Goal: Task Accomplishment & Management: Use online tool/utility

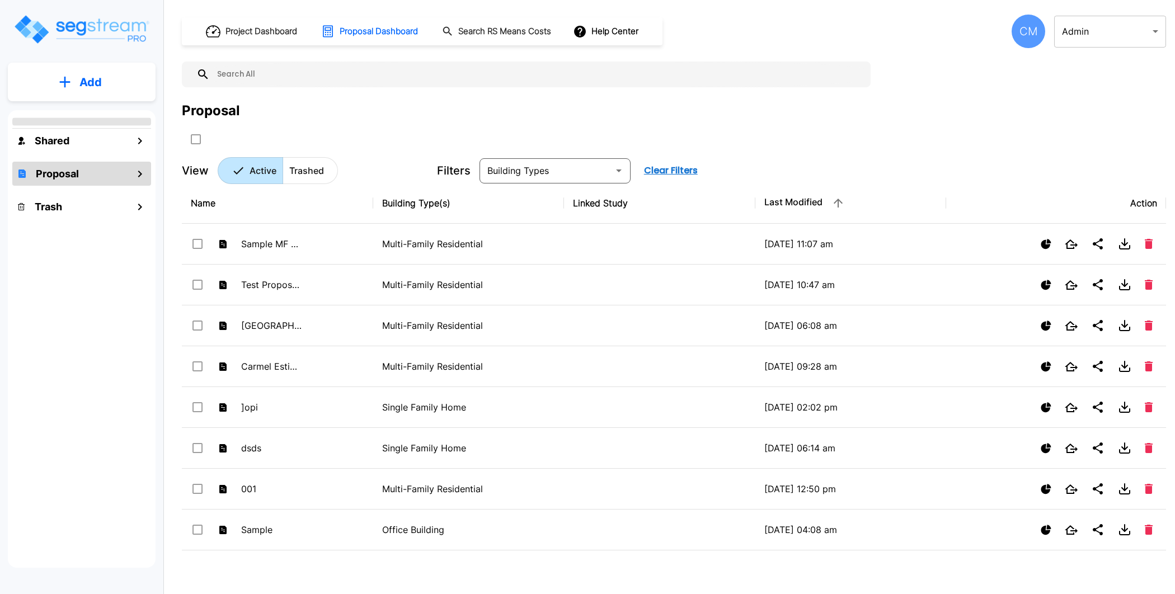
click at [1135, 26] on body "× Your report is being generated. Be patient! × We're working on your Modificat…" at bounding box center [587, 297] width 1175 height 594
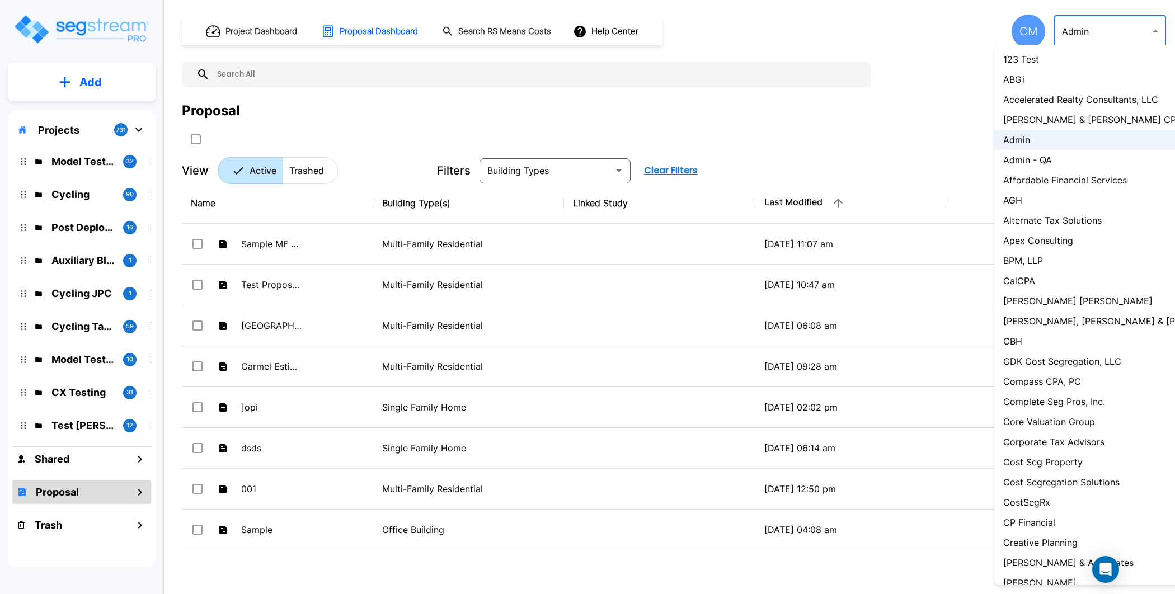
scroll to position [797, 0]
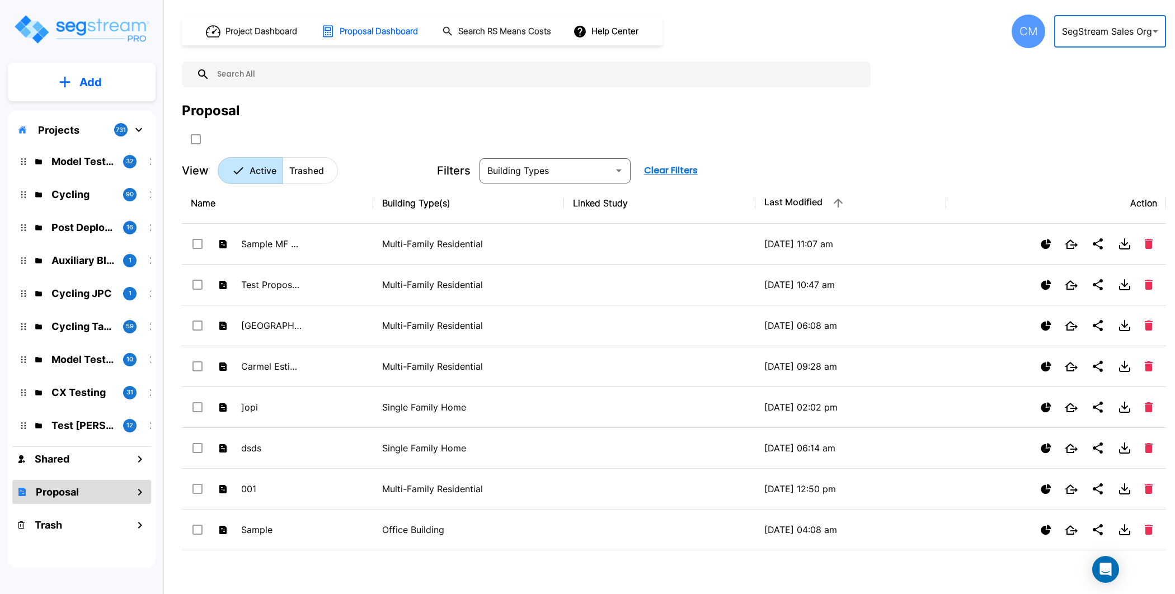
type input "119"
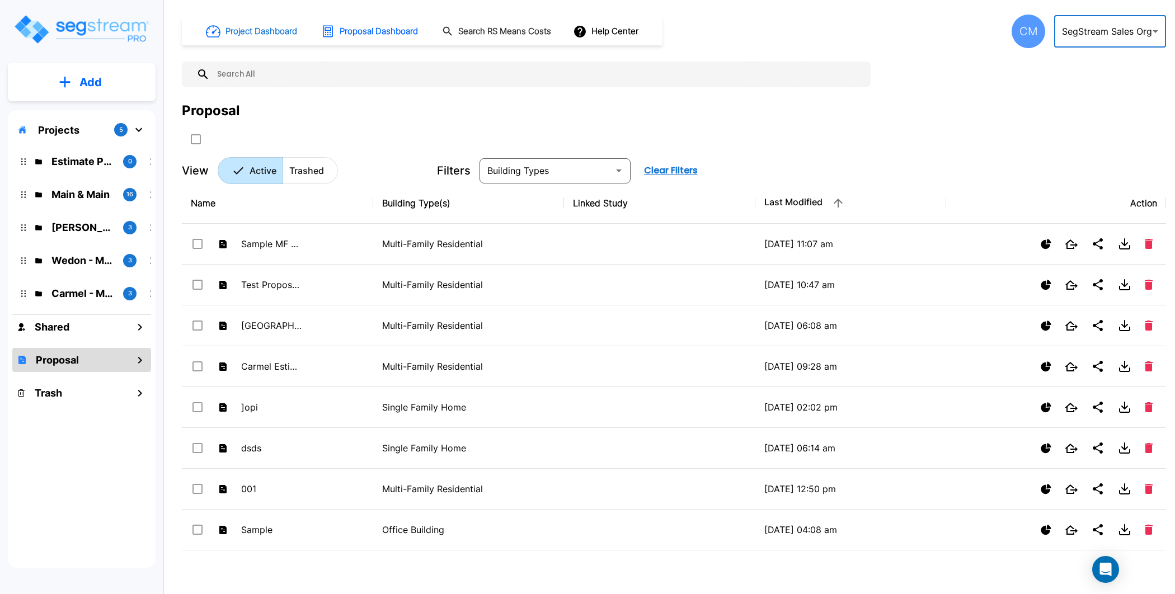
click at [263, 27] on h1 "Project Dashboard" at bounding box center [261, 31] width 72 height 13
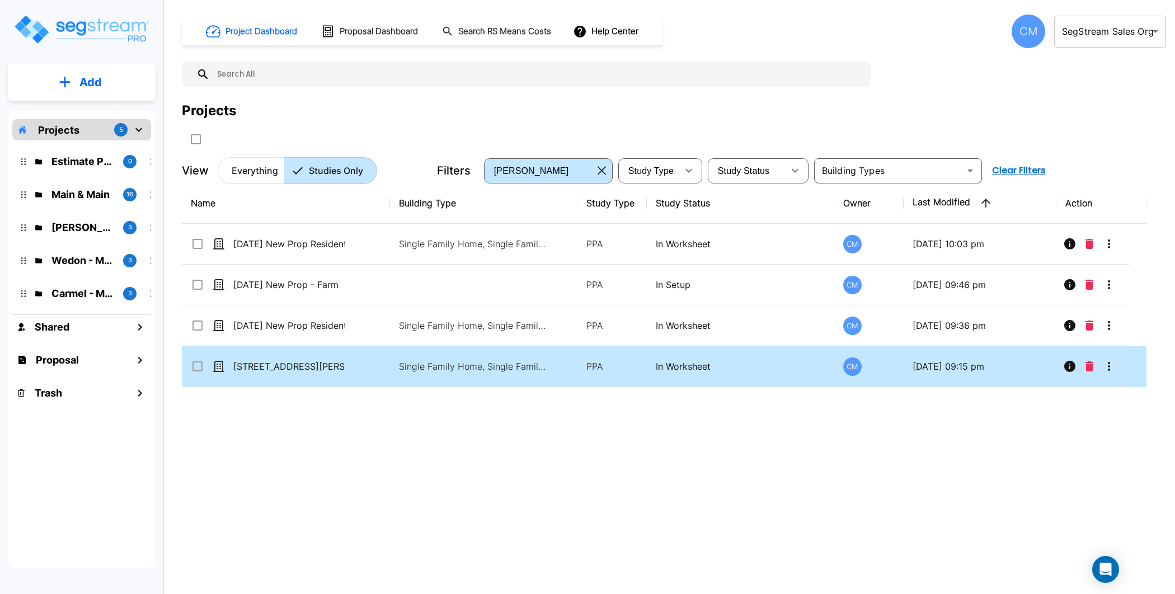
click at [697, 363] on p "In Worksheet" at bounding box center [740, 366] width 169 height 13
checkbox input "true"
click at [697, 363] on p "In Worksheet" at bounding box center [740, 366] width 169 height 13
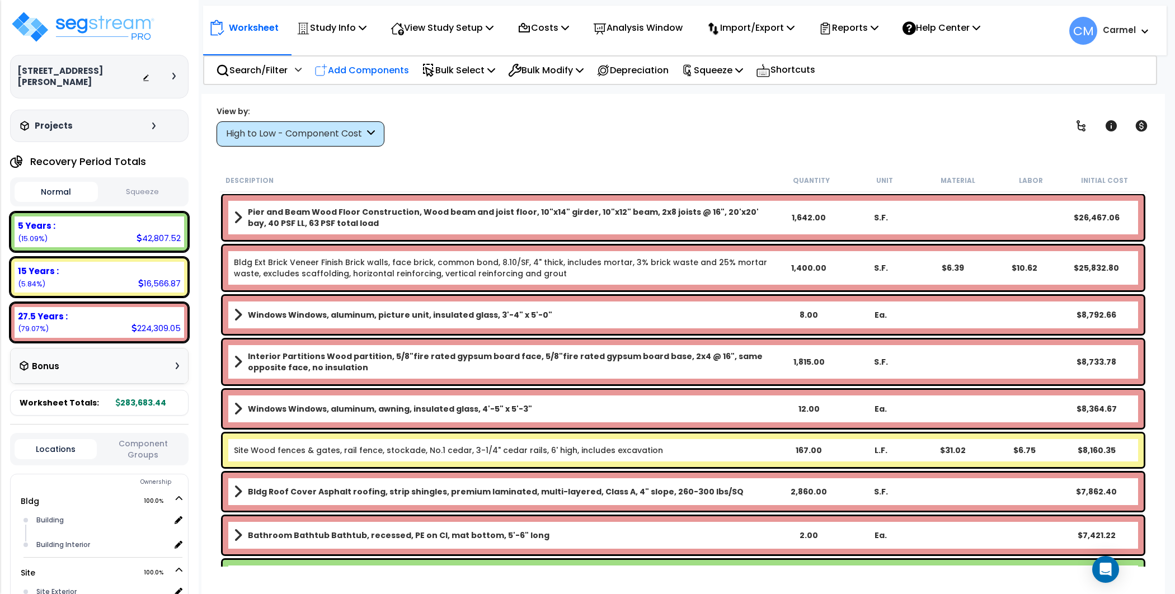
click at [376, 70] on p "Add Components" at bounding box center [361, 70] width 95 height 15
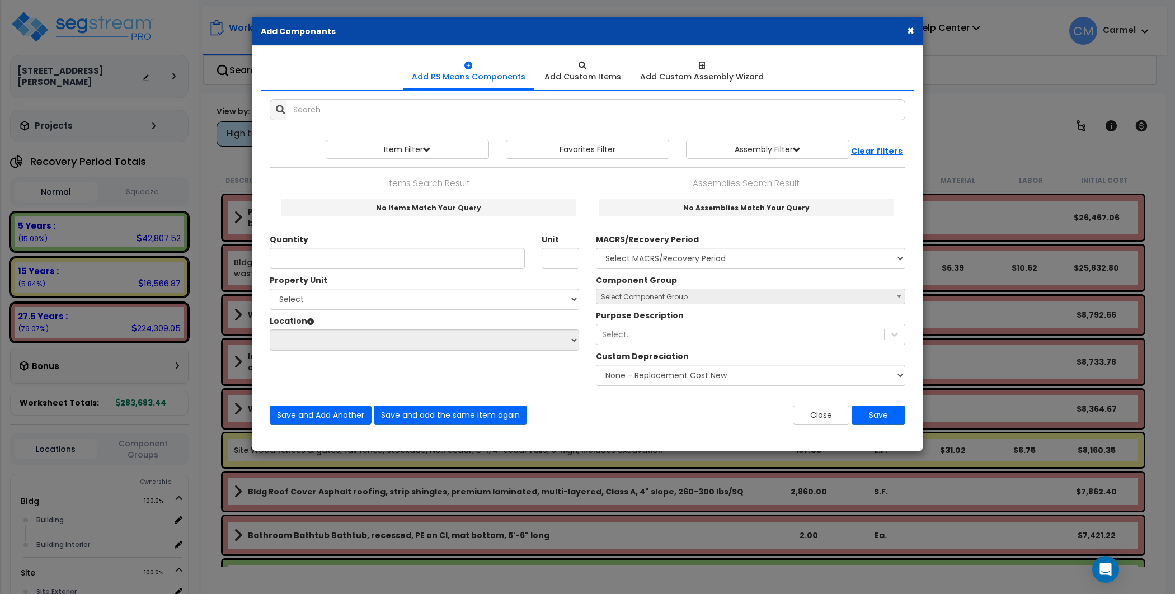
click at [888, 291] on span "Select Component Group" at bounding box center [750, 297] width 308 height 16
click at [897, 295] on b at bounding box center [899, 296] width 4 height 3
click at [545, 111] on input "text" at bounding box center [595, 109] width 619 height 21
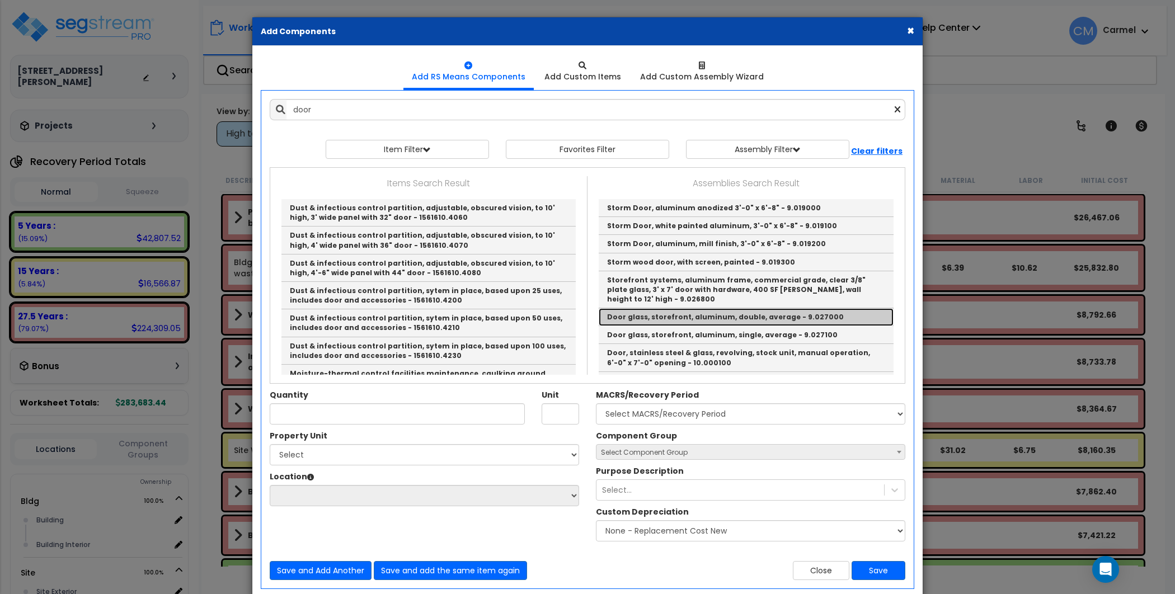
click at [804, 309] on link "Door glass, storefront, aluminum, double, average - 9.027000" at bounding box center [745, 317] width 295 height 18
type input "Door glass, storefront, aluminum, double, average - 9.027000"
type input "Ea."
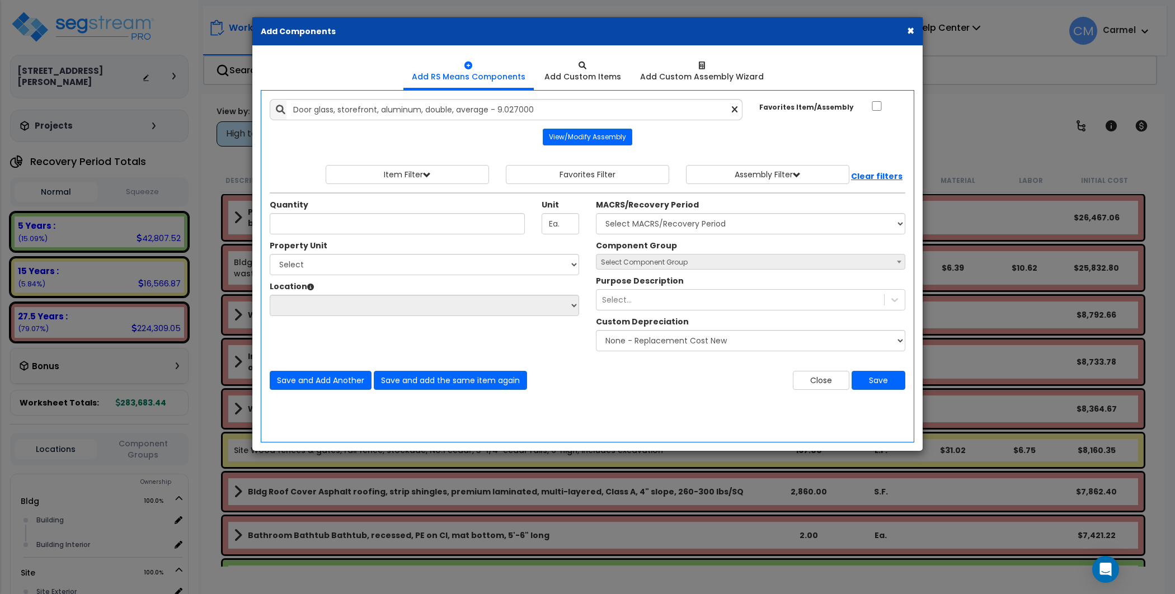
click at [691, 425] on div "Add Items Add Assemblies Both" at bounding box center [587, 266] width 653 height 352
click at [696, 222] on select "Select MACRS/Recovery Period 5 Years - 57.0 - Distributive Trades & Services 5 …" at bounding box center [750, 223] width 309 height 21
click at [453, 264] on select "Select Bldg Site" at bounding box center [424, 264] width 309 height 21
select select "160682"
click at [270, 254] on select "Select Bldg Site" at bounding box center [424, 264] width 309 height 21
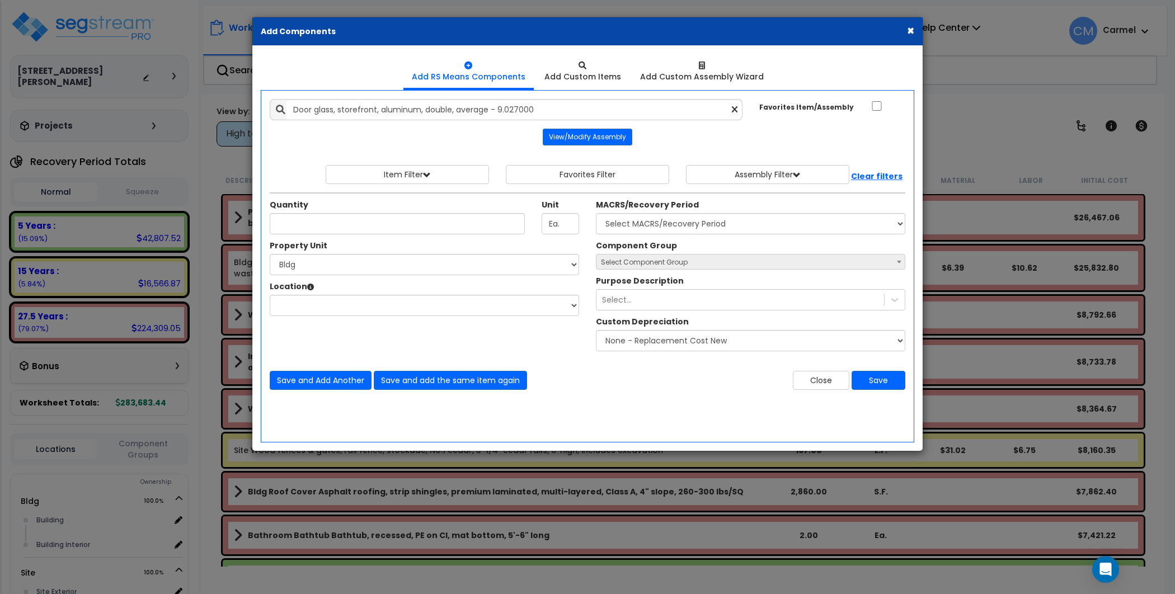
click at [755, 260] on span "Select Component Group" at bounding box center [750, 262] width 308 height 16
select select
click at [437, 221] on input "Quantity" at bounding box center [397, 223] width 255 height 21
type input "1"
click at [447, 301] on select "Select Building Building Interior Add Additional Location" at bounding box center [424, 305] width 309 height 21
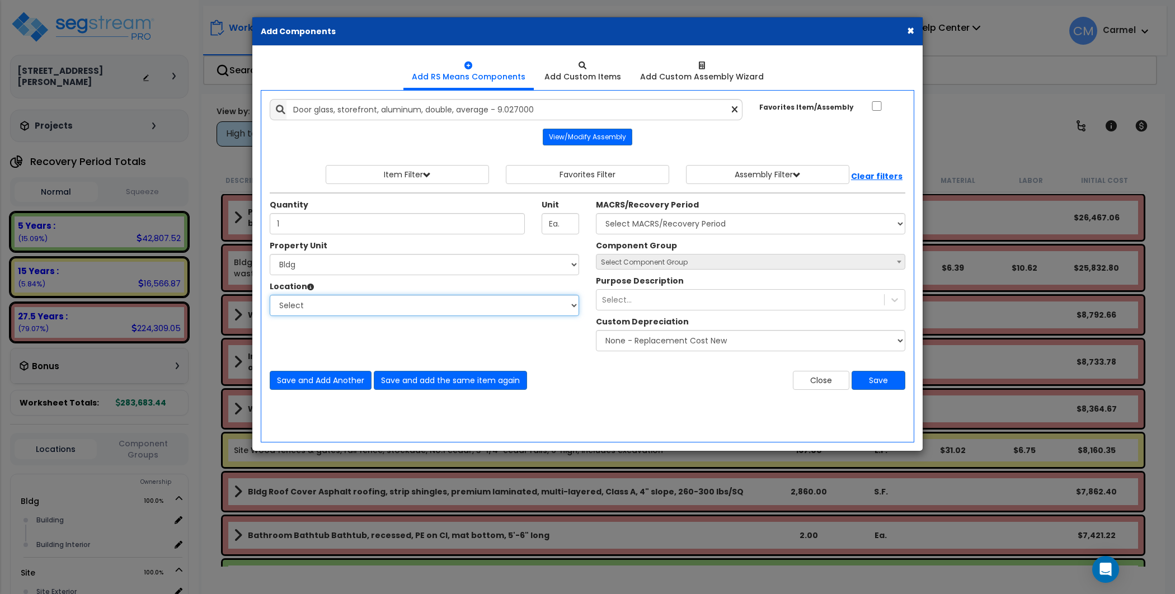
click at [270, 295] on select "Select Building Building Interior Add Additional Location" at bounding box center [424, 305] width 309 height 21
click at [449, 307] on select "Select Building Building Interior Add Additional Location" at bounding box center [424, 305] width 309 height 21
select select "6"
click at [270, 295] on select "Select Building Building Interior Add Additional Location" at bounding box center [424, 305] width 309 height 21
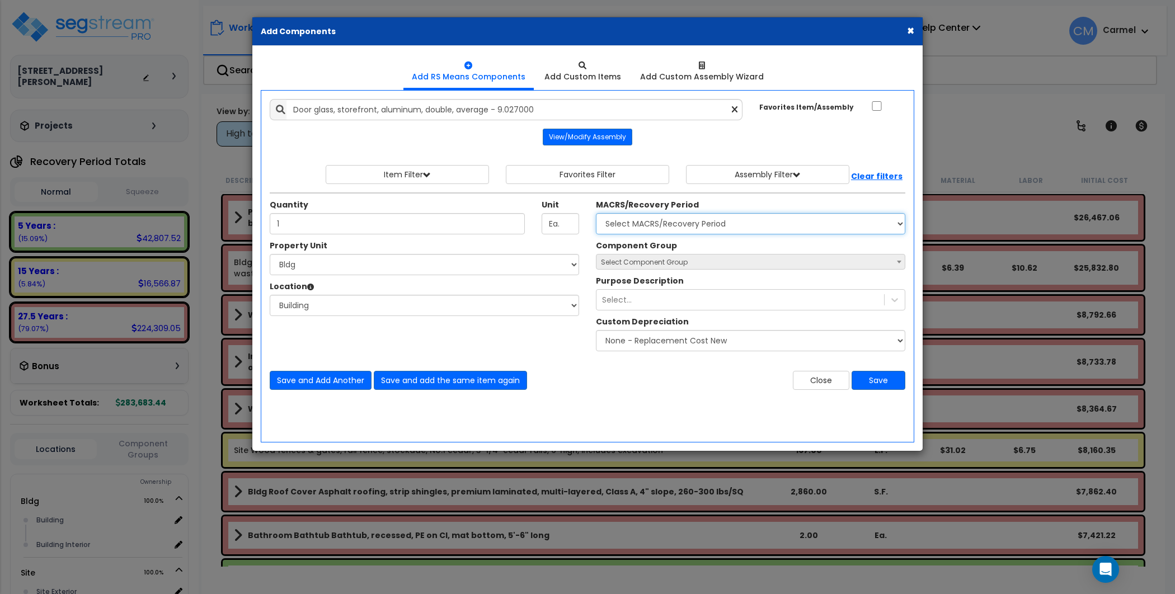
click at [730, 218] on select "Select MACRS/Recovery Period 5 Years - 57.0 - Distributive Trades & Services 5 …" at bounding box center [750, 223] width 309 height 21
select select "3667"
click at [596, 213] on select "Select MACRS/Recovery Period 5 Years - 57.0 - Distributive Trades & Services 5 …" at bounding box center [750, 223] width 309 height 21
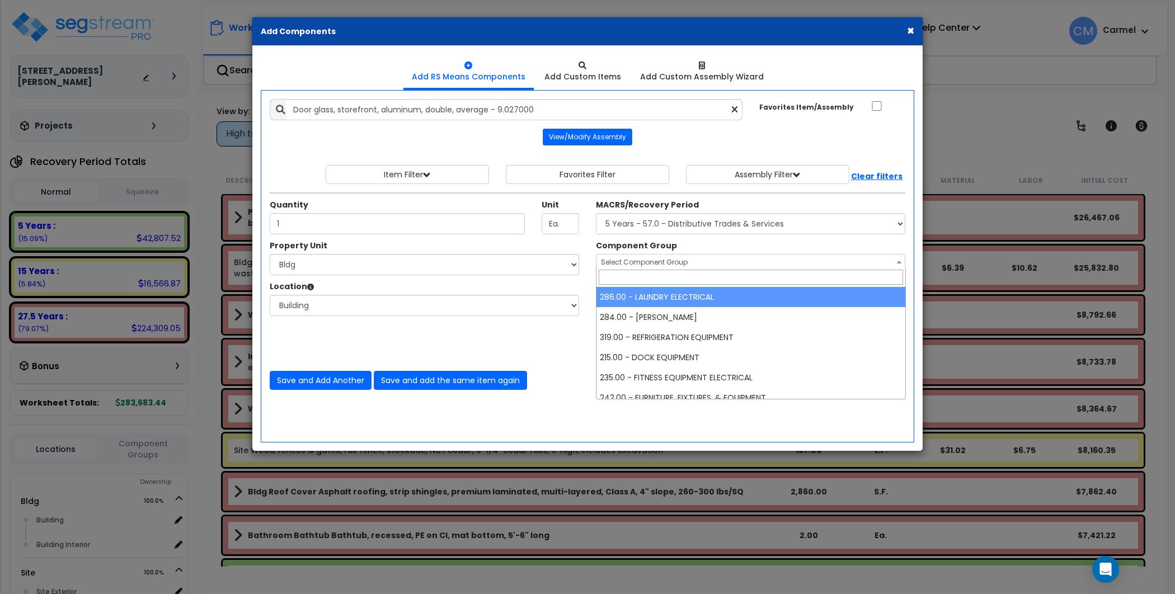
click at [899, 256] on span at bounding box center [898, 261] width 11 height 15
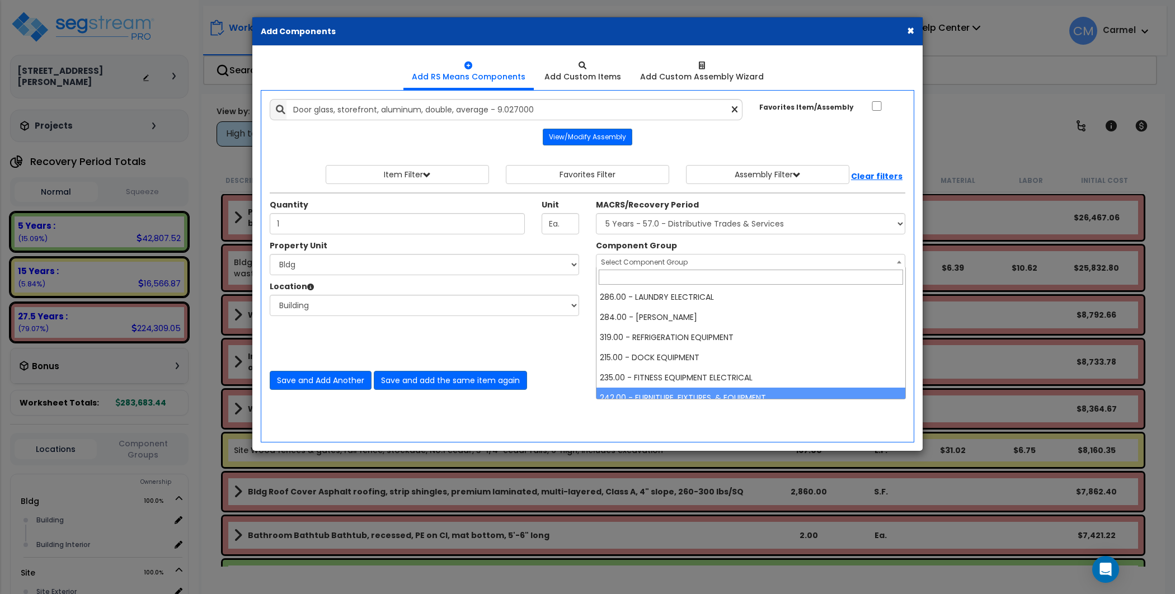
select select "51260"
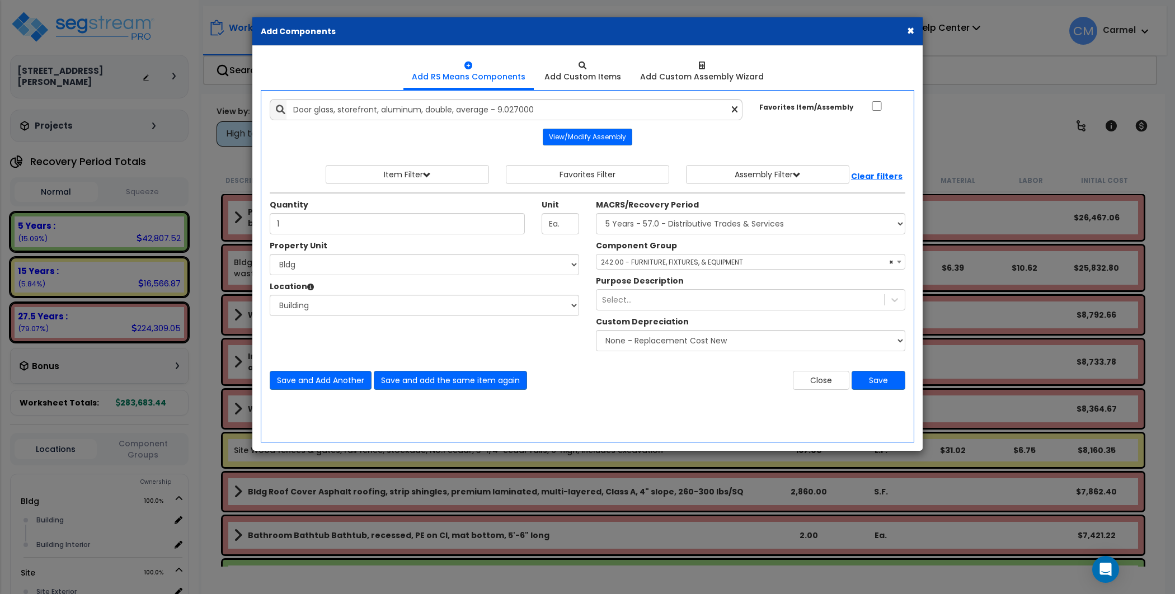
click at [800, 258] on span "× 242.00 - FURNITURE, FIXTURES, & EQUIPMENT" at bounding box center [750, 262] width 308 height 16
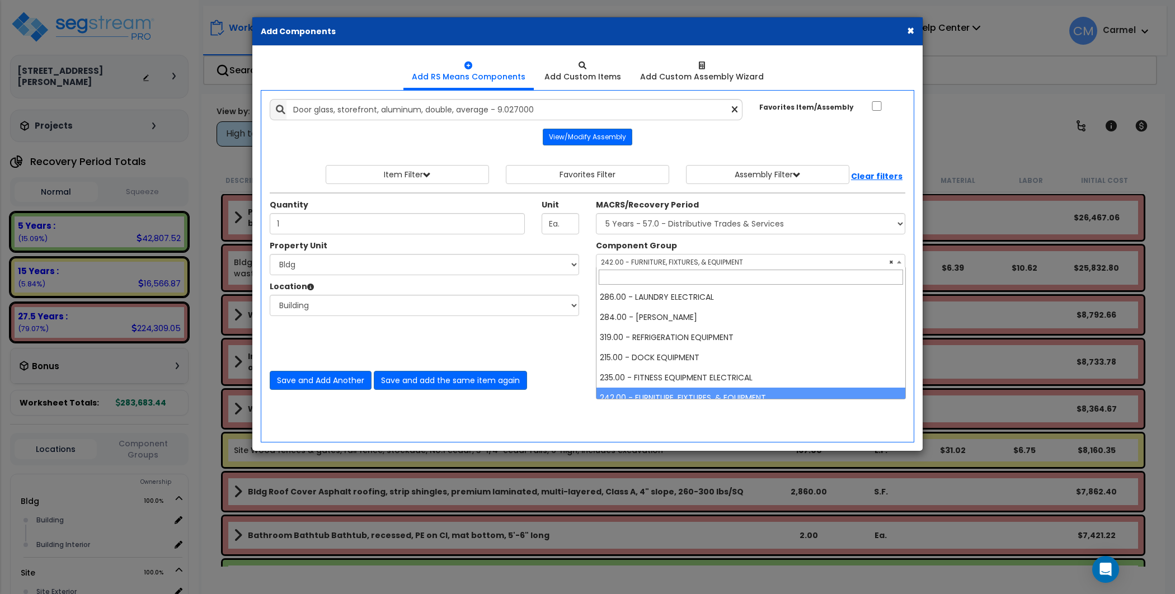
scroll to position [80, 0]
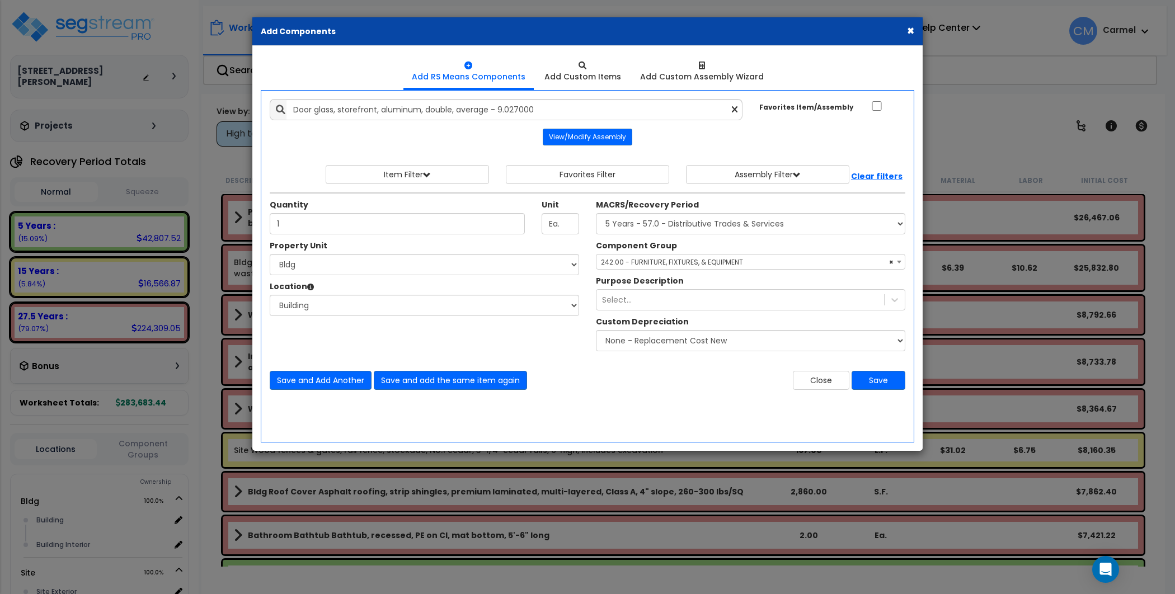
click at [511, 357] on div "Save and Add Another Save and add the same item again Close Save" at bounding box center [587, 373] width 652 height 33
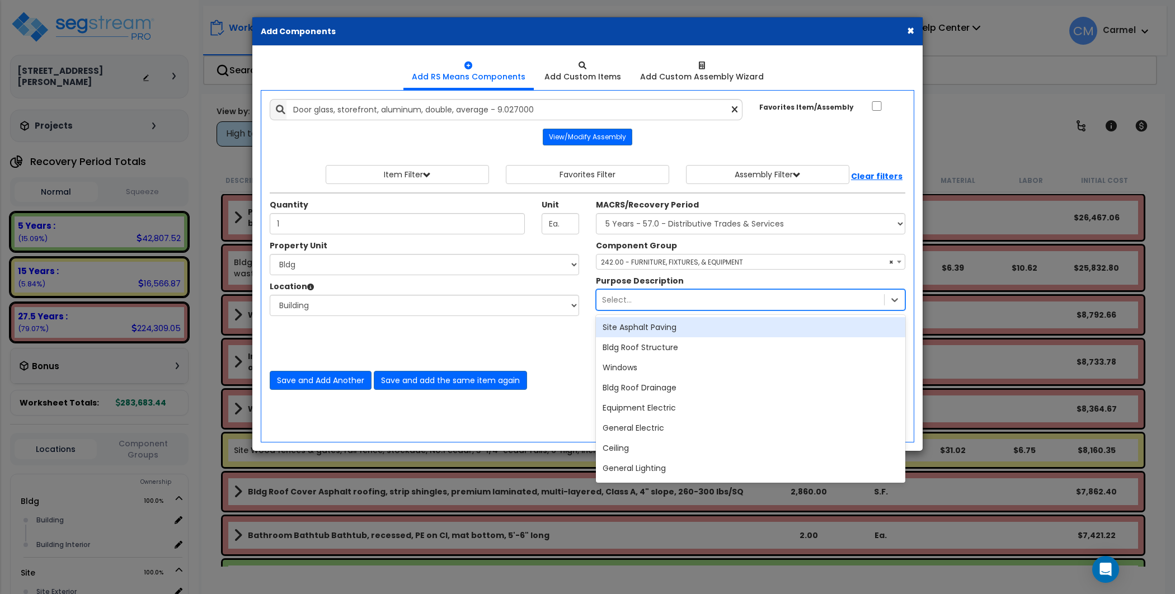
click at [664, 295] on div "Select..." at bounding box center [739, 300] width 287 height 18
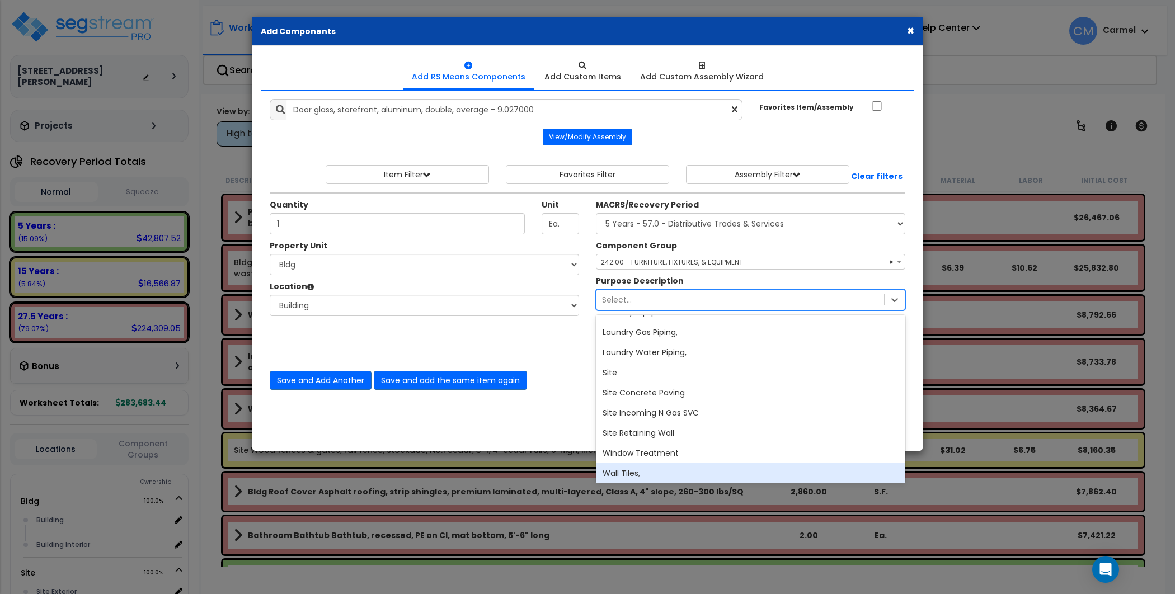
scroll to position [780, 0]
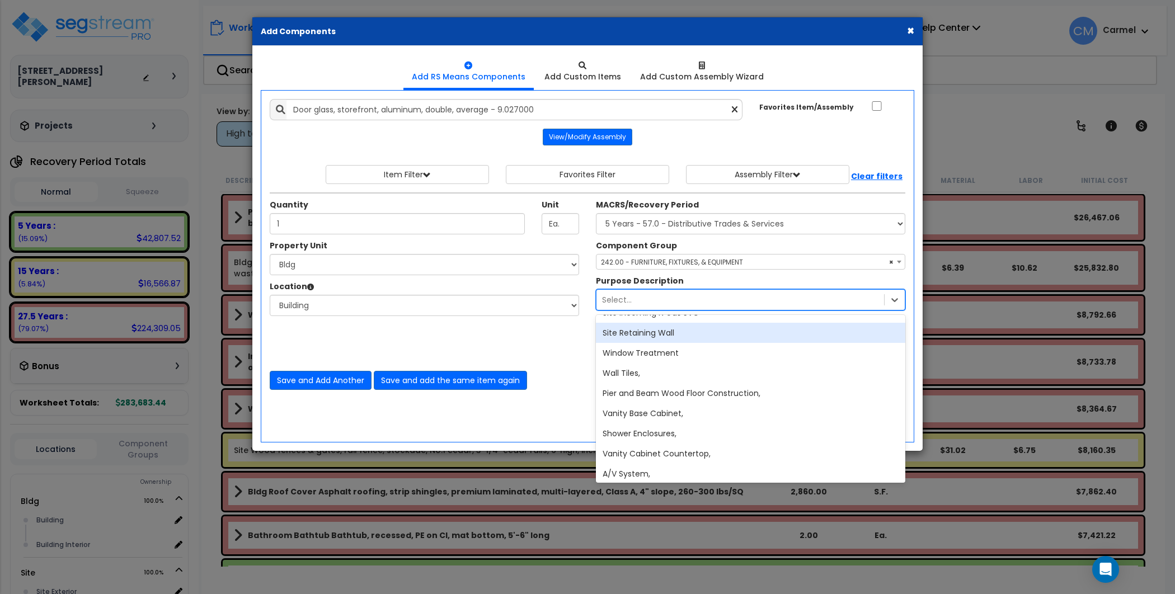
click at [565, 418] on div "Add Items Add Assemblies Both" at bounding box center [587, 266] width 653 height 352
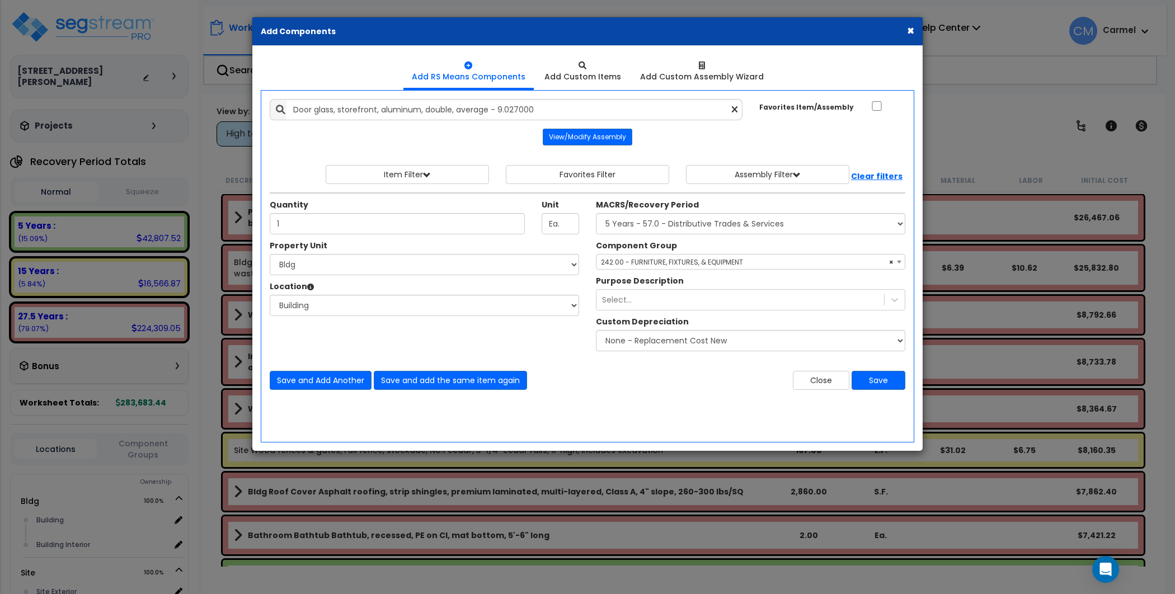
click at [910, 33] on button "×" at bounding box center [910, 31] width 7 height 12
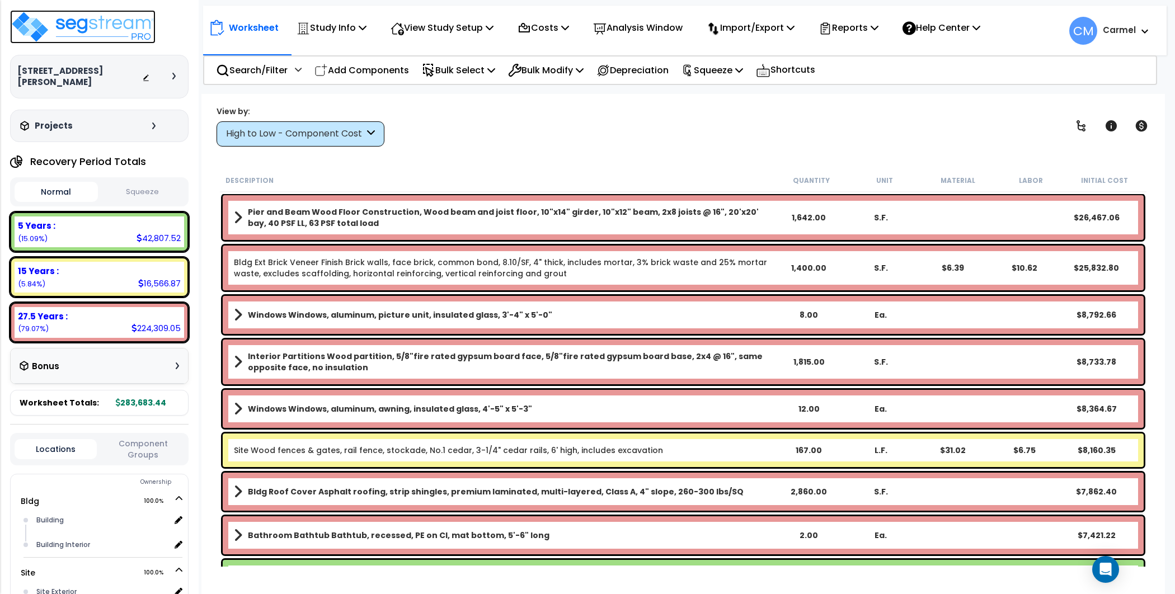
click at [121, 29] on img at bounding box center [82, 27] width 145 height 34
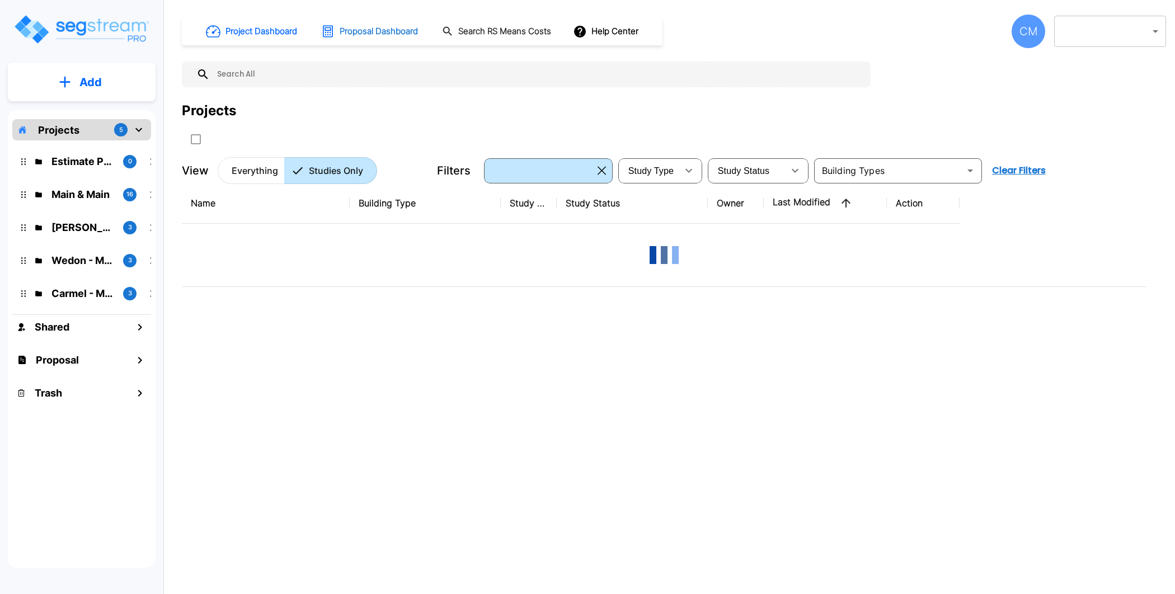
click at [403, 29] on h1 "Proposal Dashboard" at bounding box center [379, 31] width 78 height 13
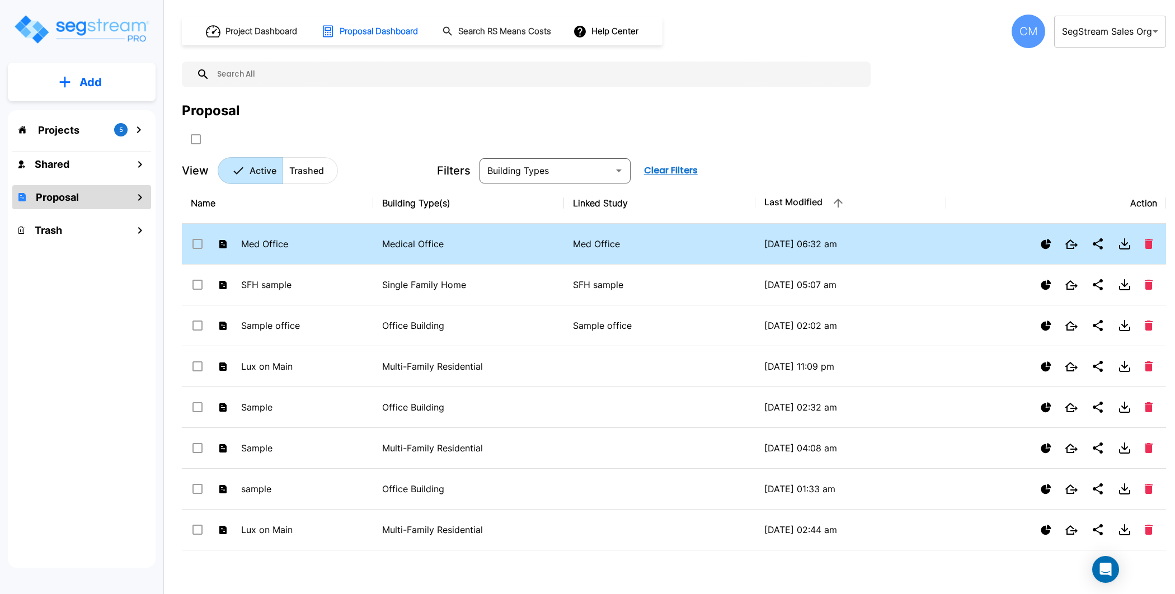
click at [488, 224] on td "Medical Office" at bounding box center [468, 244] width 191 height 41
checkbox input "false"
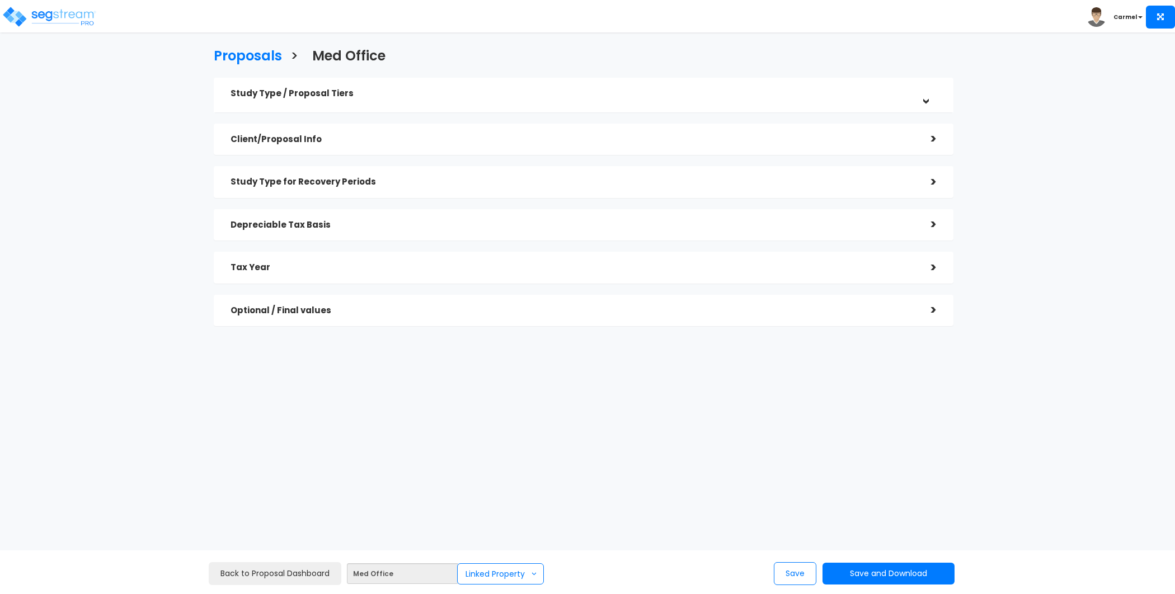
checkbox input "true"
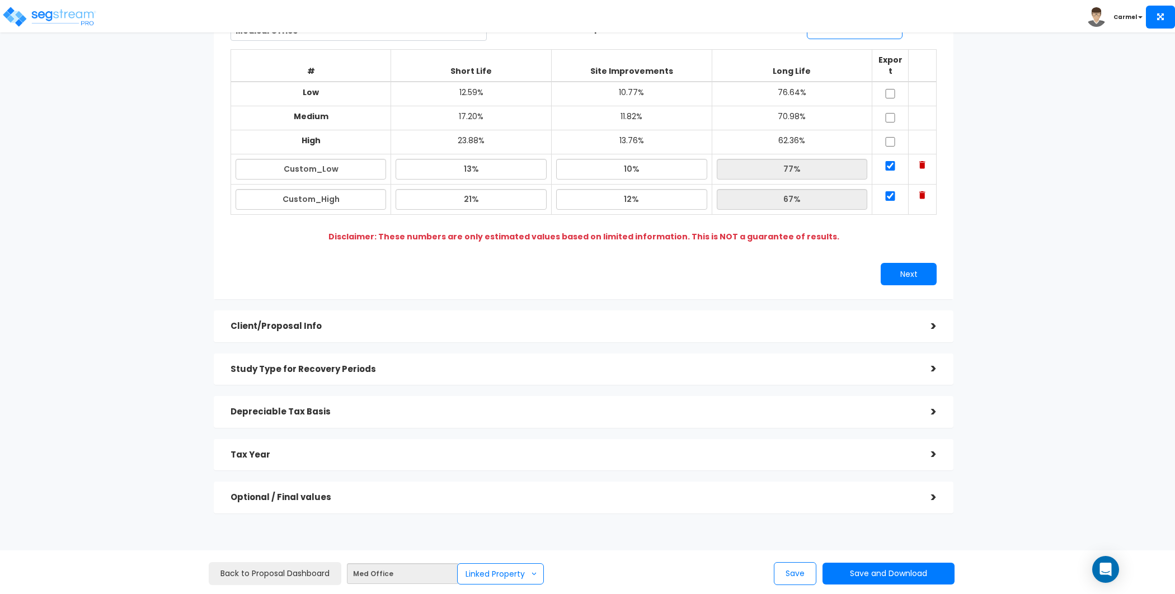
scroll to position [140, 0]
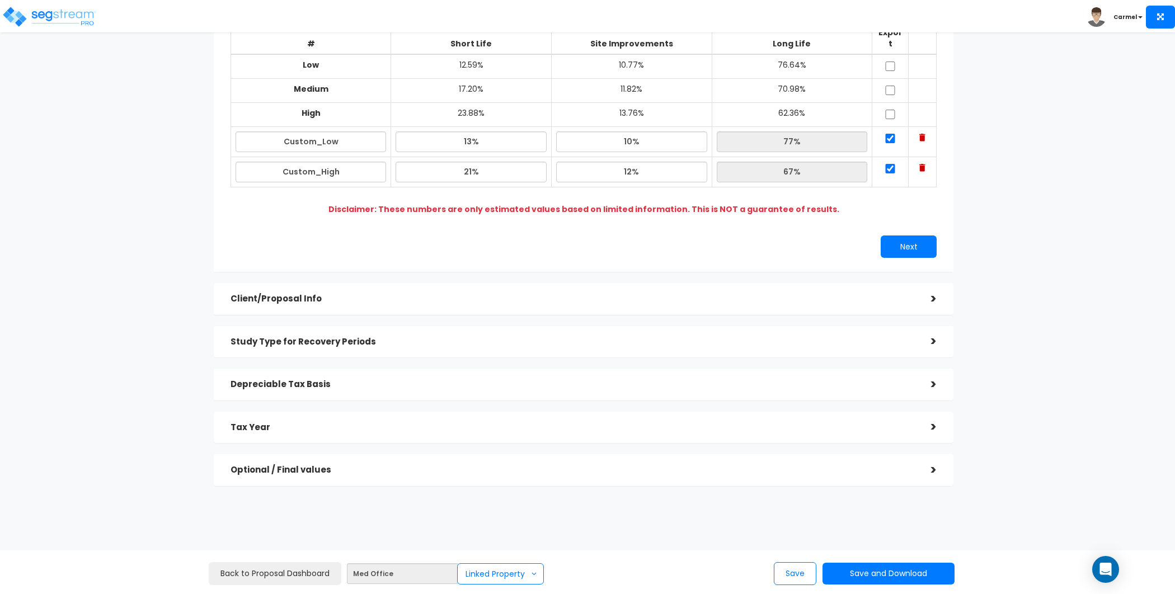
drag, startPoint x: 818, startPoint y: 461, endPoint x: 803, endPoint y: 456, distance: 15.8
click at [818, 465] on h5 "Optional / Final values" at bounding box center [572, 470] width 684 height 10
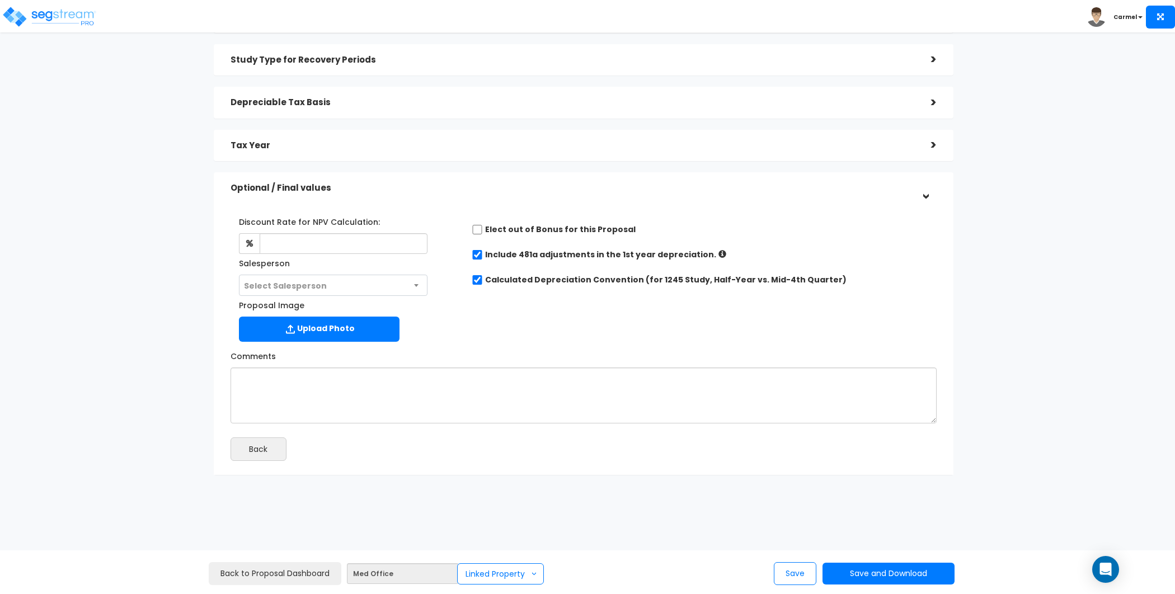
scroll to position [120, 0]
